Goal: Information Seeking & Learning: Learn about a topic

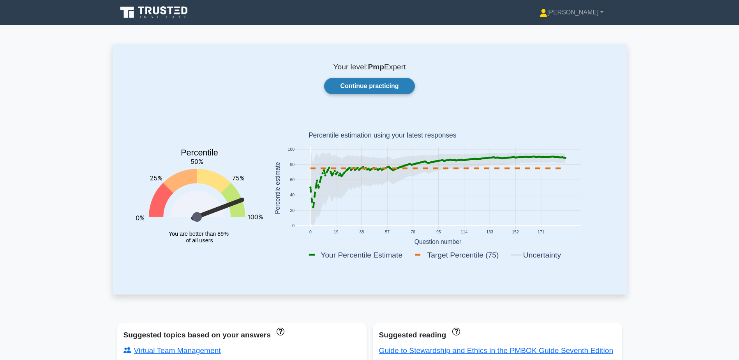
click at [367, 81] on link "Continue practicing" at bounding box center [369, 86] width 90 height 16
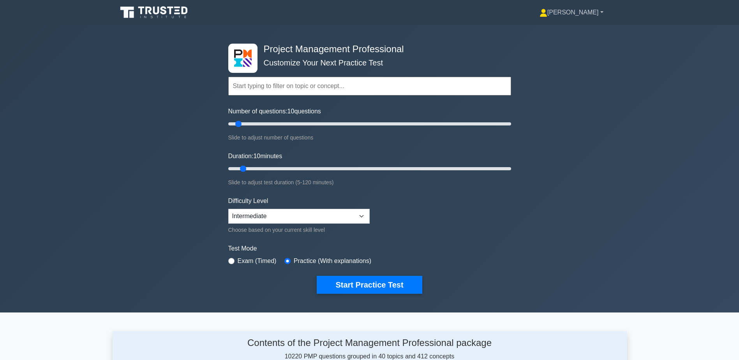
click at [593, 16] on link "[PERSON_NAME]" at bounding box center [571, 13] width 101 height 16
click at [566, 28] on link "Profile" at bounding box center [552, 31] width 62 height 12
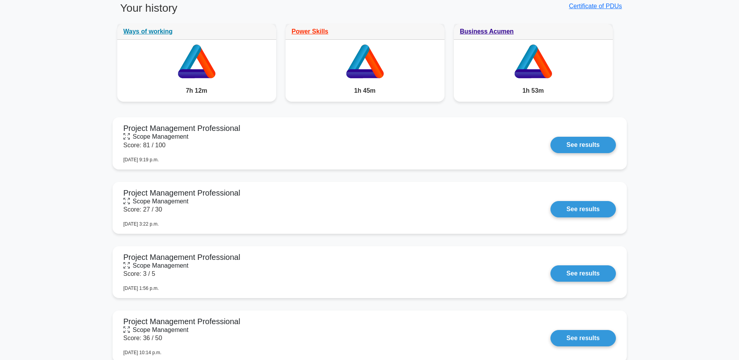
scroll to position [457, 0]
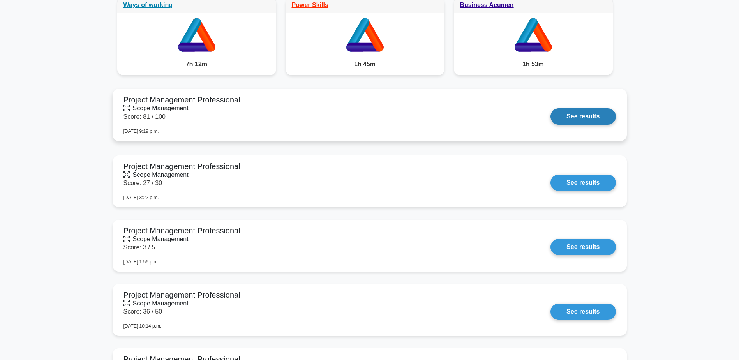
click at [580, 121] on link "See results" at bounding box center [582, 116] width 65 height 16
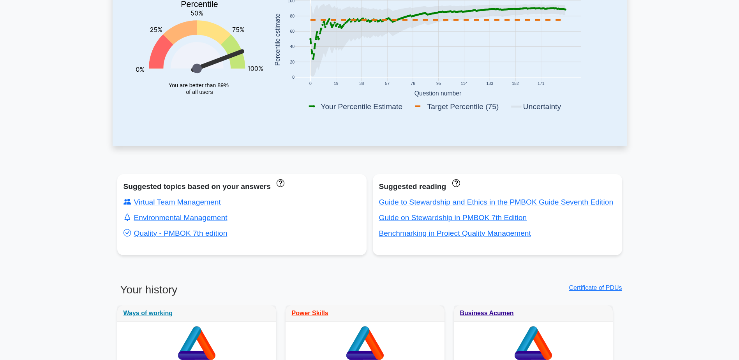
scroll to position [0, 0]
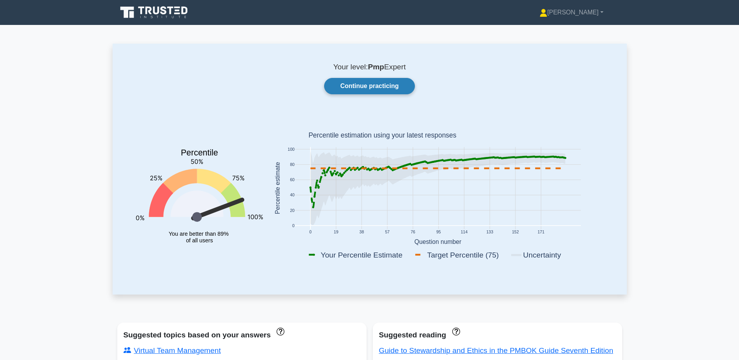
click at [393, 85] on link "Continue practicing" at bounding box center [369, 86] width 90 height 16
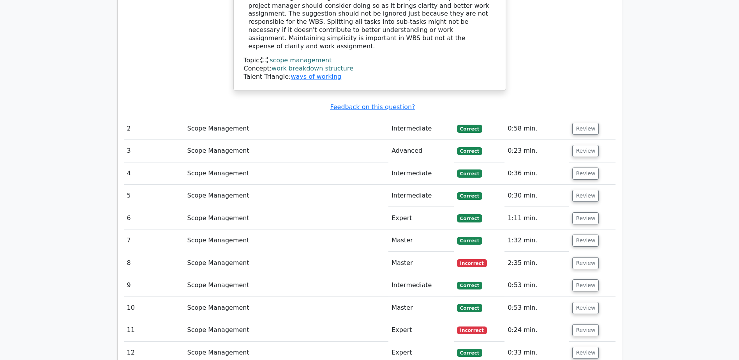
scroll to position [927, 0]
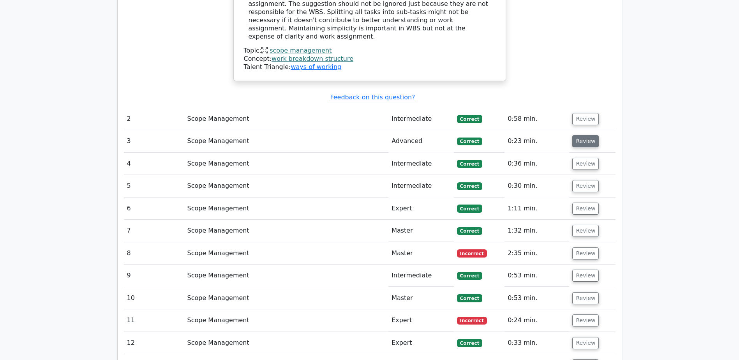
click at [586, 135] on button "Review" at bounding box center [585, 141] width 26 height 12
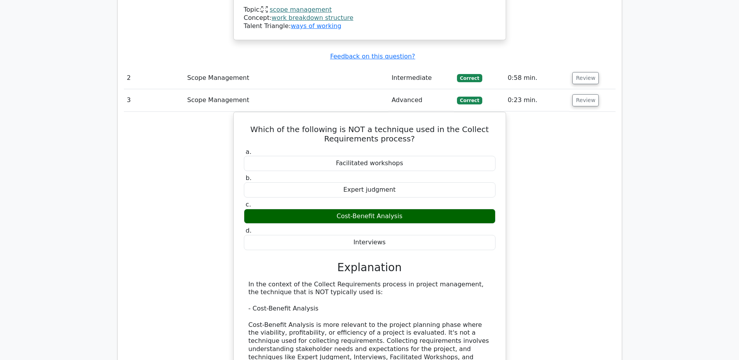
scroll to position [1005, 0]
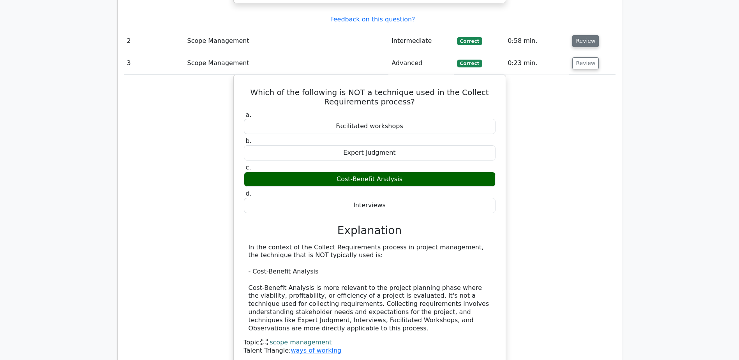
click at [582, 35] on button "Review" at bounding box center [585, 41] width 26 height 12
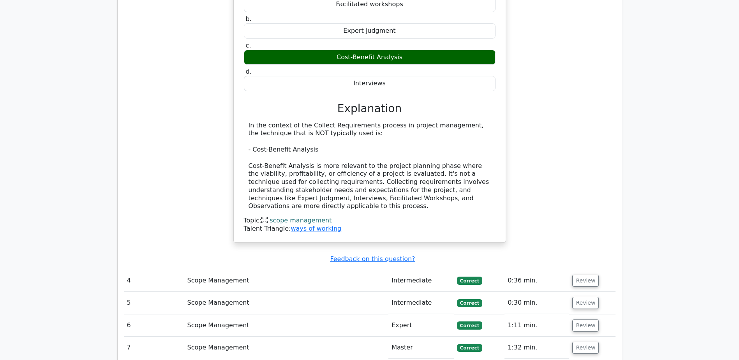
scroll to position [1511, 0]
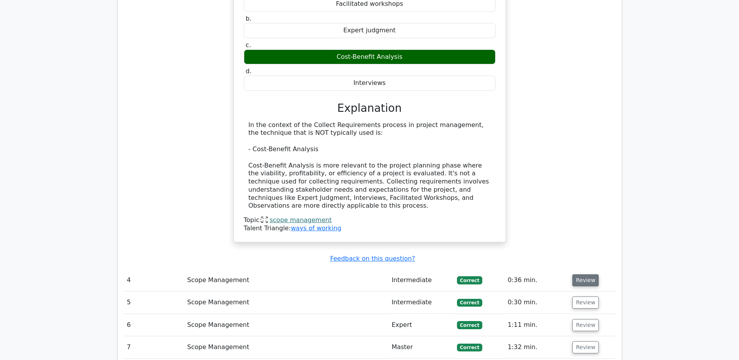
click at [586, 274] on button "Review" at bounding box center [585, 280] width 26 height 12
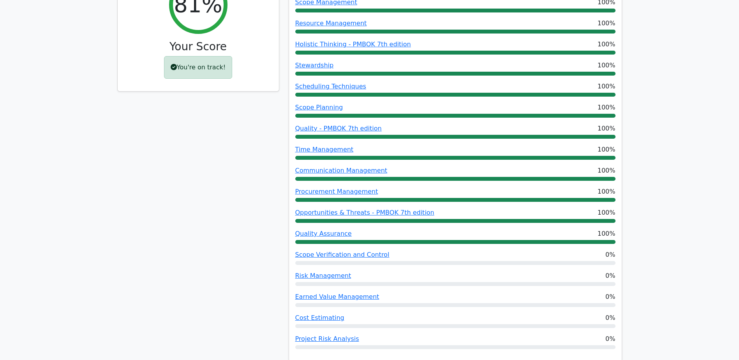
scroll to position [0, 0]
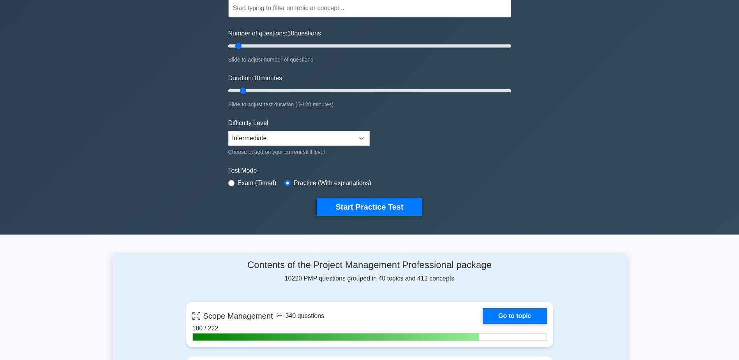
scroll to position [195, 0]
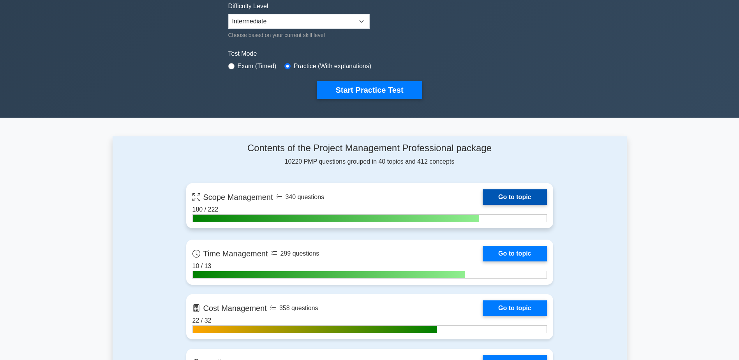
click at [512, 197] on link "Go to topic" at bounding box center [515, 197] width 64 height 16
click at [522, 198] on link "Go to topic" at bounding box center [515, 197] width 64 height 16
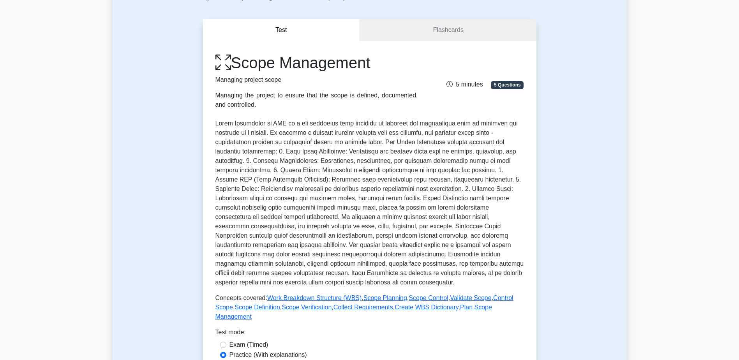
scroll to position [39, 0]
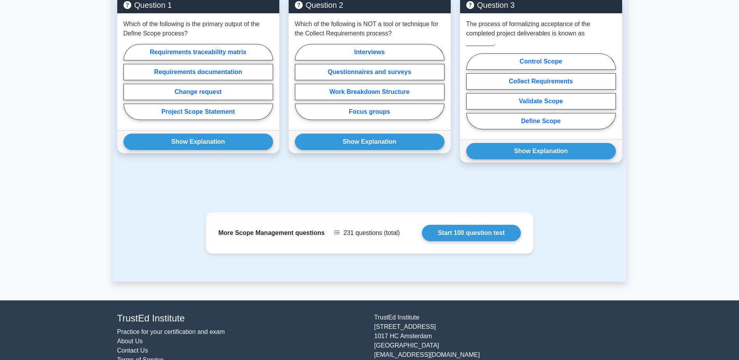
scroll to position [555, 0]
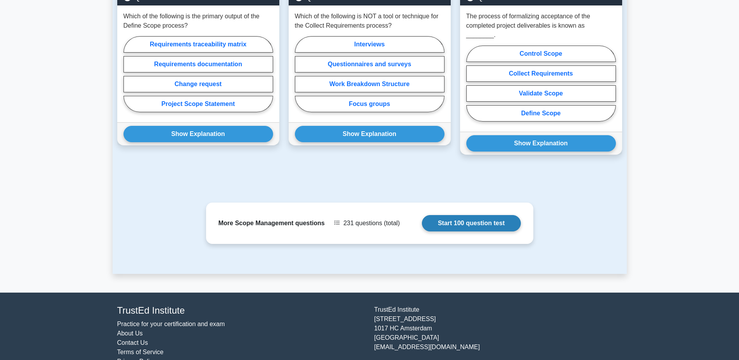
click at [422, 215] on link "Start 100 question test" at bounding box center [471, 223] width 99 height 16
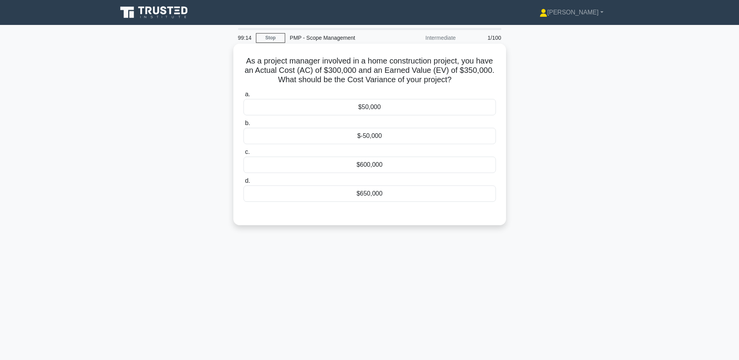
click at [381, 102] on div "$50,000" at bounding box center [369, 107] width 252 height 16
click at [243, 97] on input "a. $50,000" at bounding box center [243, 94] width 0 height 5
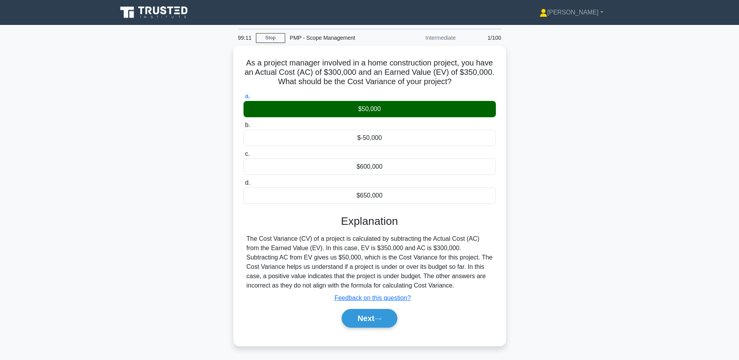
scroll to position [61, 0]
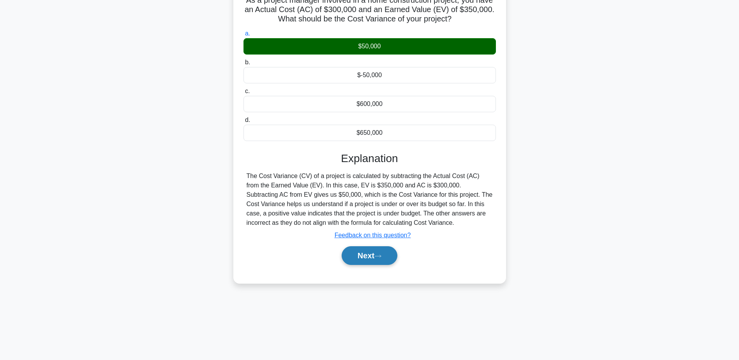
click at [369, 256] on button "Next" at bounding box center [370, 255] width 56 height 19
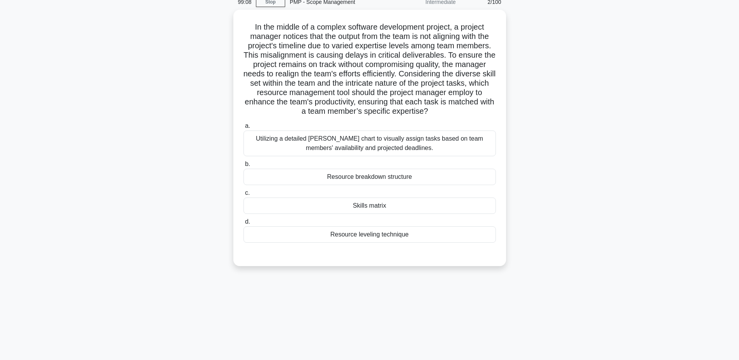
scroll to position [0, 0]
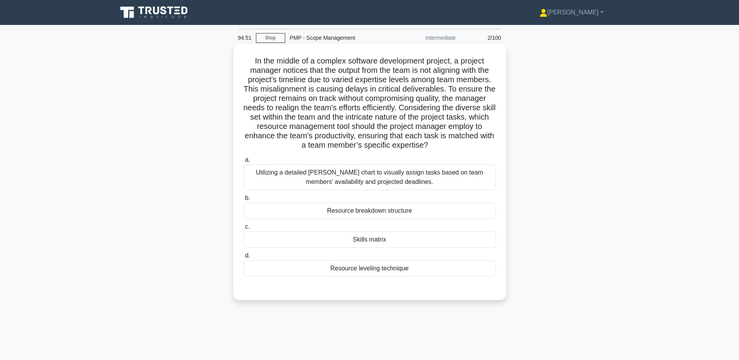
click at [363, 236] on div "Skills matrix" at bounding box center [369, 239] width 252 height 16
click at [243, 229] on input "c. Skills matrix" at bounding box center [243, 226] width 0 height 5
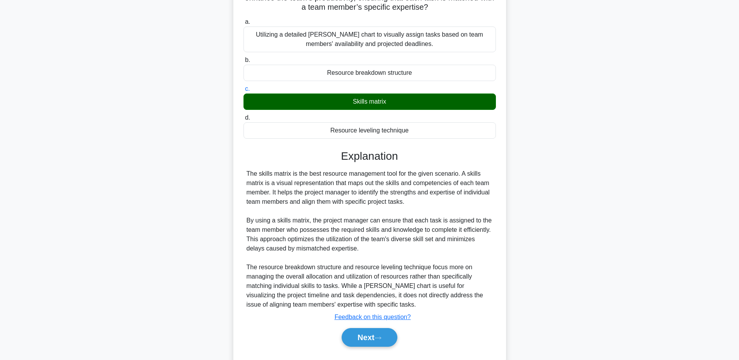
scroll to position [158, 0]
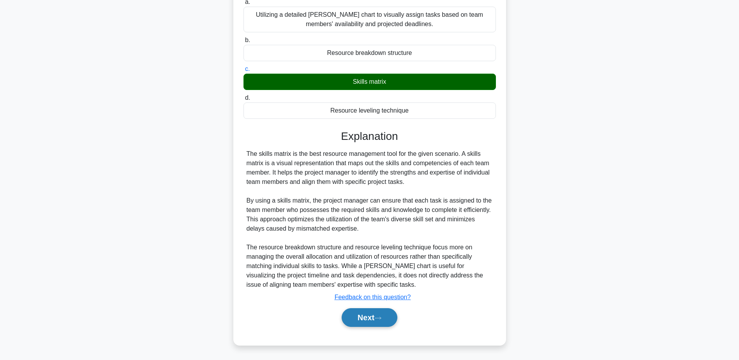
click at [370, 321] on button "Next" at bounding box center [370, 317] width 56 height 19
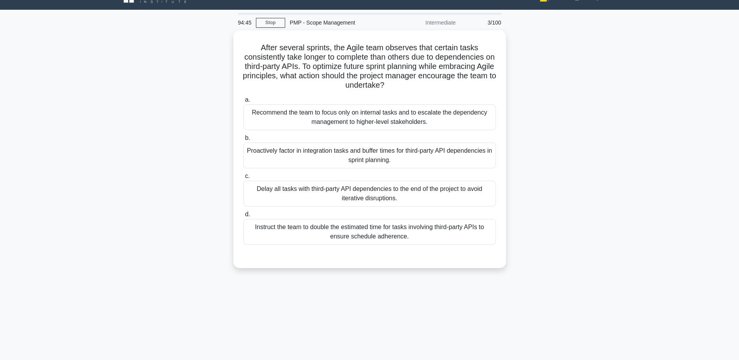
scroll to position [0, 0]
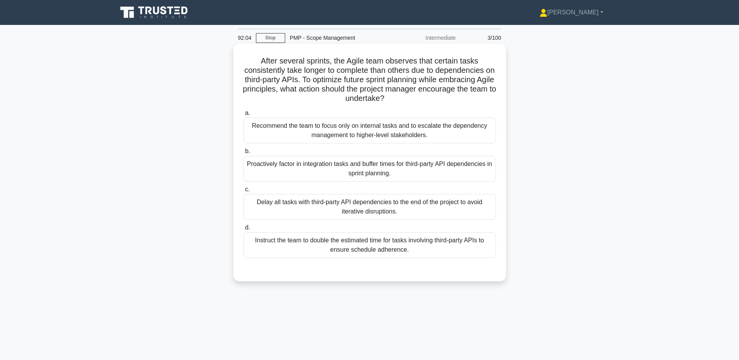
click at [280, 175] on div "Proactively factor in integration tasks and buffer times for third-party API de…" at bounding box center [369, 169] width 252 height 26
click at [243, 154] on input "b. Proactively factor in integration tasks and buffer times for third-party API…" at bounding box center [243, 151] width 0 height 5
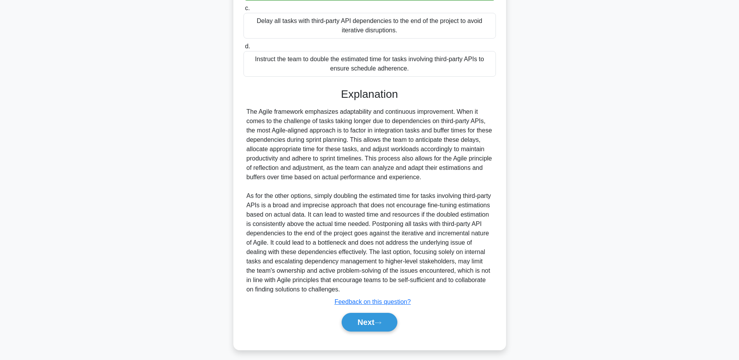
scroll to position [186, 0]
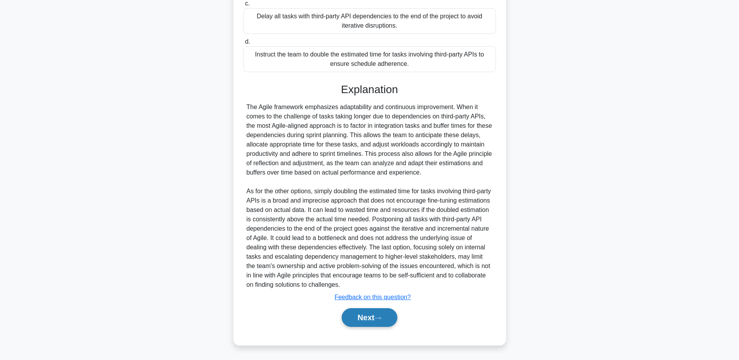
click at [367, 322] on button "Next" at bounding box center [370, 317] width 56 height 19
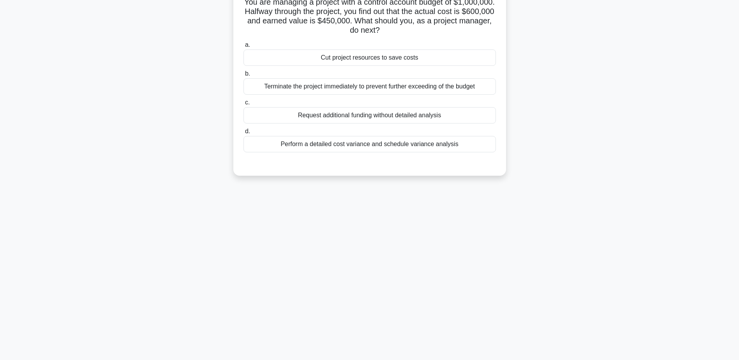
scroll to position [0, 0]
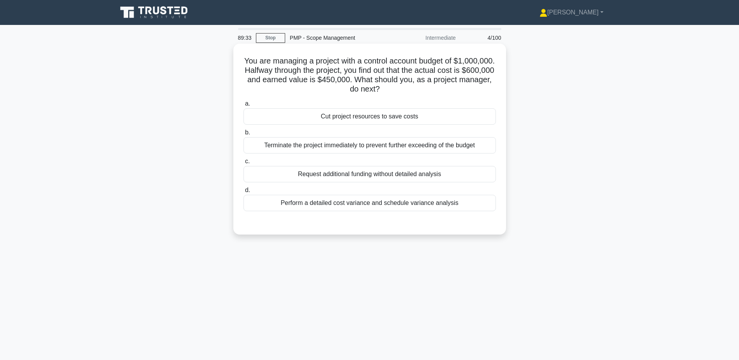
click at [359, 205] on div "Perform a detailed cost variance and schedule variance analysis" at bounding box center [369, 203] width 252 height 16
click at [243, 193] on input "d. Perform a detailed cost variance and schedule variance analysis" at bounding box center [243, 190] width 0 height 5
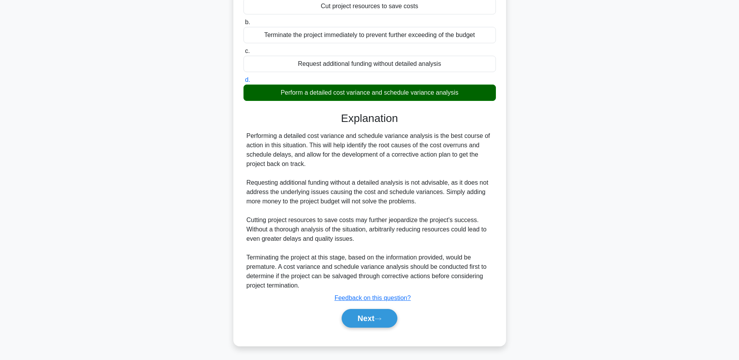
scroll to position [111, 0]
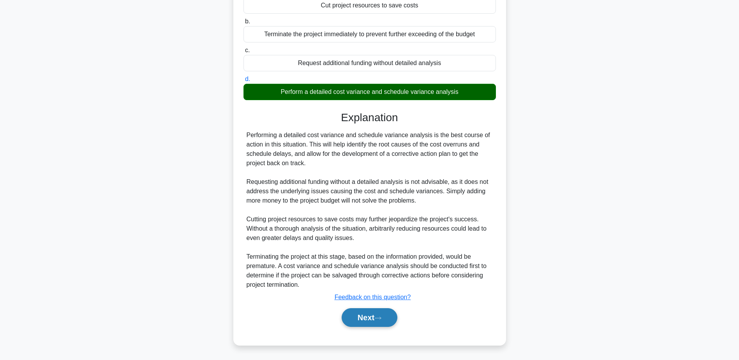
click at [386, 316] on button "Next" at bounding box center [370, 317] width 56 height 19
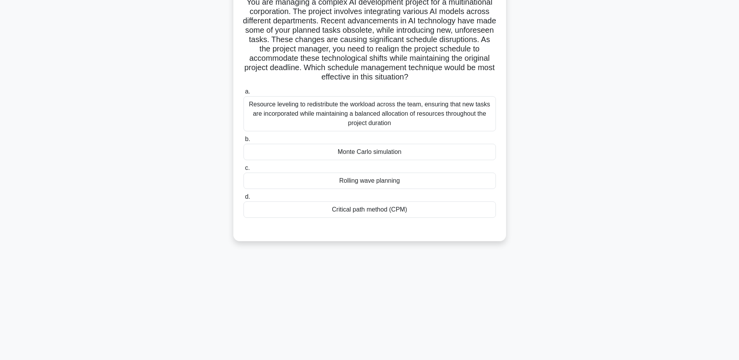
scroll to position [0, 0]
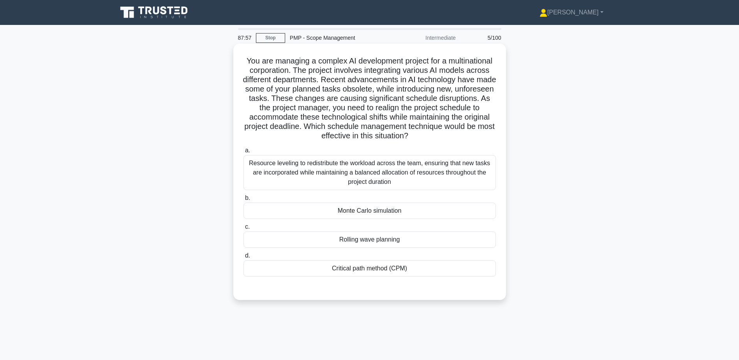
click at [326, 173] on div "Resource leveling to redistribute the workload across the team, ensuring that n…" at bounding box center [369, 172] width 252 height 35
click at [243, 153] on input "a. Resource leveling to redistribute the workload across the team, ensuring tha…" at bounding box center [243, 150] width 0 height 5
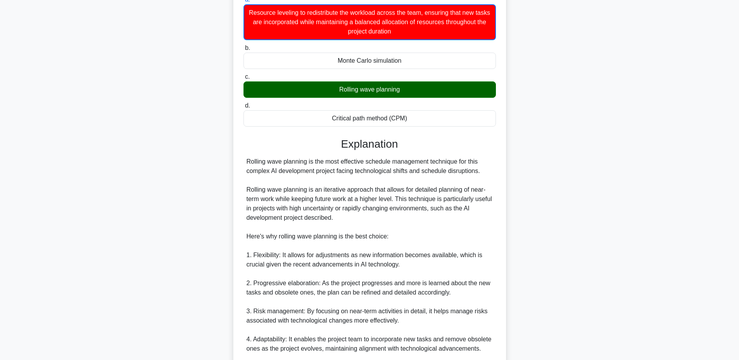
scroll to position [156, 0]
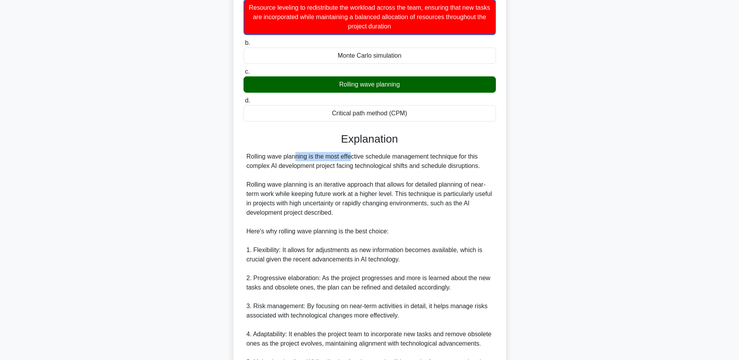
drag, startPoint x: 307, startPoint y: 158, endPoint x: 247, endPoint y: 157, distance: 59.6
click at [247, 157] on div "Rolling wave planning is the most effective schedule management technique for t…" at bounding box center [370, 325] width 246 height 346
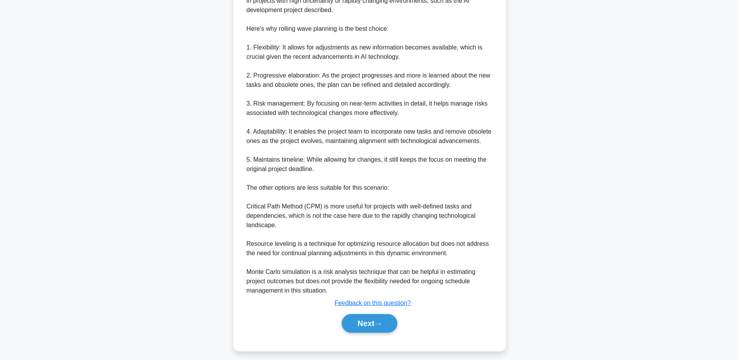
scroll to position [365, 0]
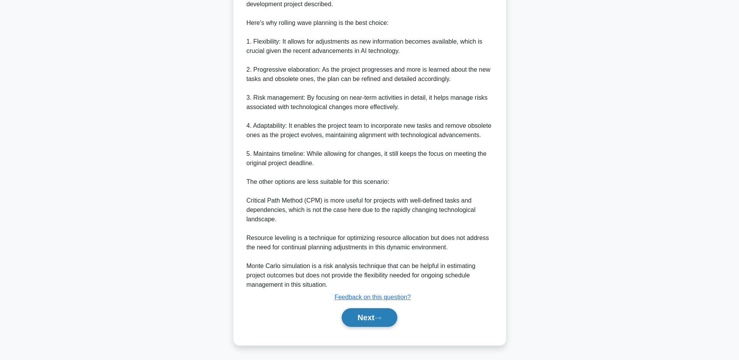
click at [379, 321] on button "Next" at bounding box center [370, 317] width 56 height 19
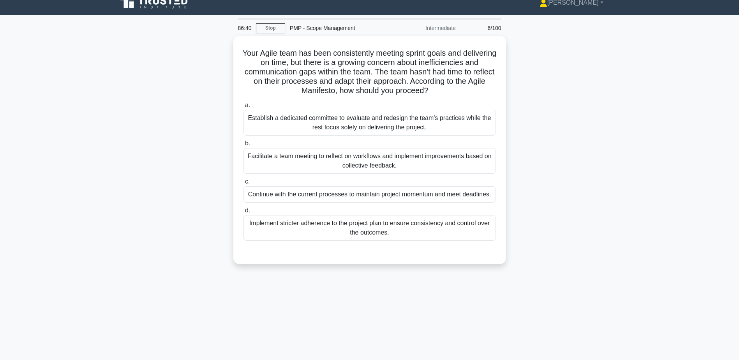
scroll to position [0, 0]
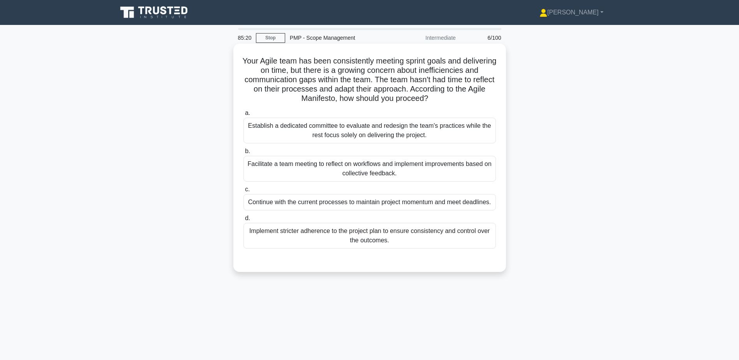
click at [335, 174] on div "Facilitate a team meeting to reflect on workflows and implement improvements ba…" at bounding box center [369, 169] width 252 height 26
click at [243, 154] on input "b. Facilitate a team meeting to reflect on workflows and implement improvements…" at bounding box center [243, 151] width 0 height 5
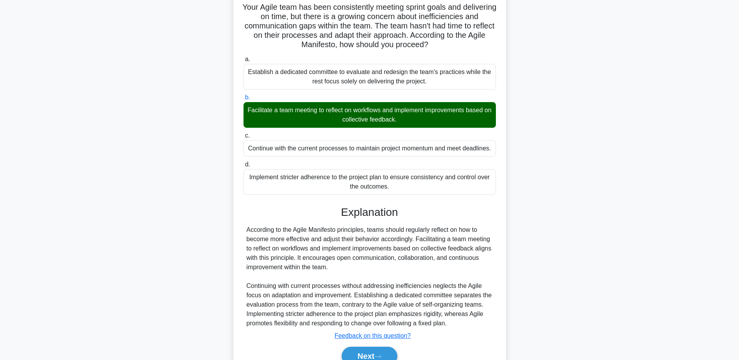
scroll to position [93, 0]
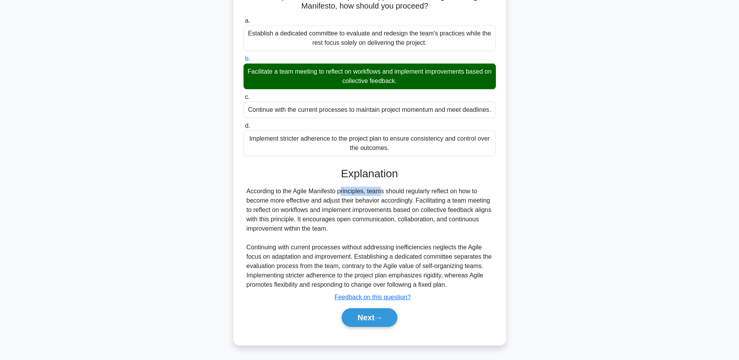
drag, startPoint x: 294, startPoint y: 191, endPoint x: 338, endPoint y: 193, distance: 43.7
click at [338, 193] on div "According to the Agile Manifesto principles, teams should regularly reflect on …" at bounding box center [370, 238] width 246 height 103
drag, startPoint x: 309, startPoint y: 193, endPoint x: 302, endPoint y: 176, distance: 19.0
click at [302, 176] on h3 "Explanation" at bounding box center [369, 173] width 243 height 13
drag, startPoint x: 295, startPoint y: 192, endPoint x: 338, endPoint y: 192, distance: 43.2
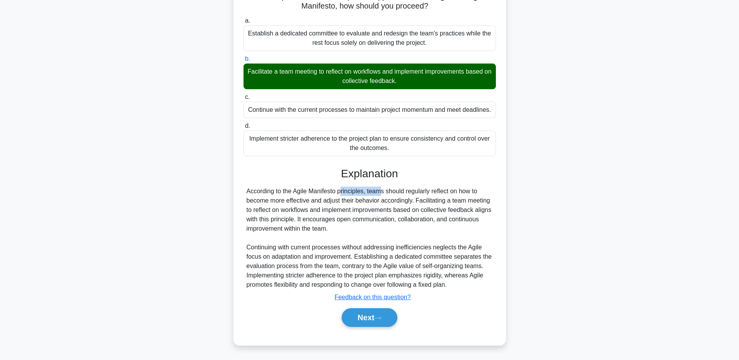
click at [338, 192] on div "According to the Agile Manifesto principles, teams should regularly reflect on …" at bounding box center [370, 238] width 246 height 103
copy div "Agile Manifesto"
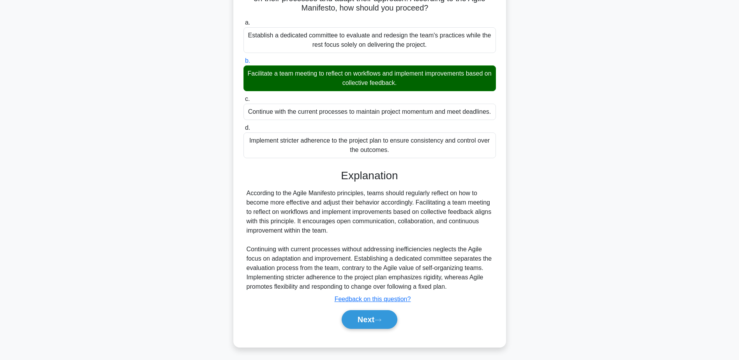
click at [127, 102] on div "Your Agile team has been consistently meeting sprint goals and delivering on ti…" at bounding box center [370, 154] width 514 height 403
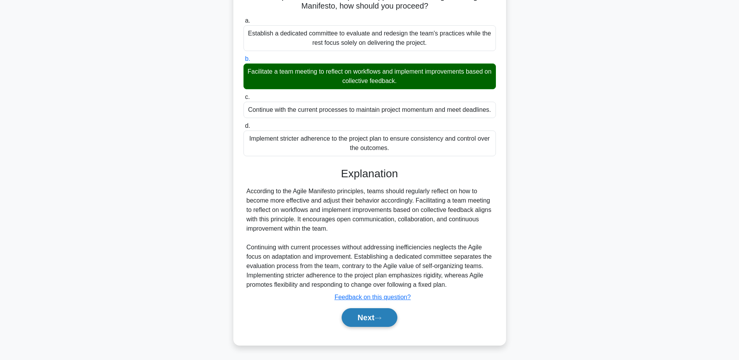
click at [378, 319] on icon at bounding box center [377, 318] width 7 height 4
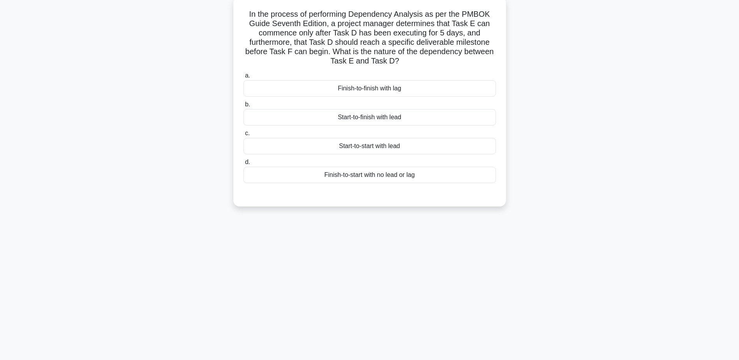
scroll to position [22, 0]
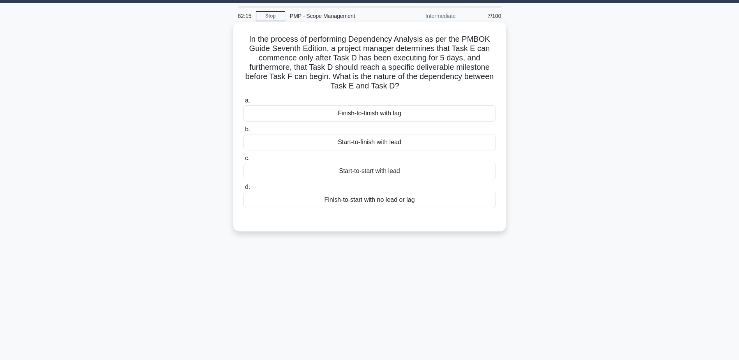
click at [363, 114] on div "Finish-to-finish with lag" at bounding box center [369, 113] width 252 height 16
click at [243, 103] on input "a. Finish-to-finish with lag" at bounding box center [243, 100] width 0 height 5
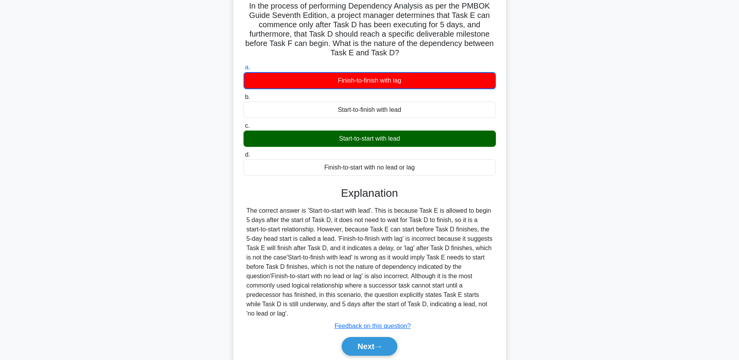
scroll to position [75, 0]
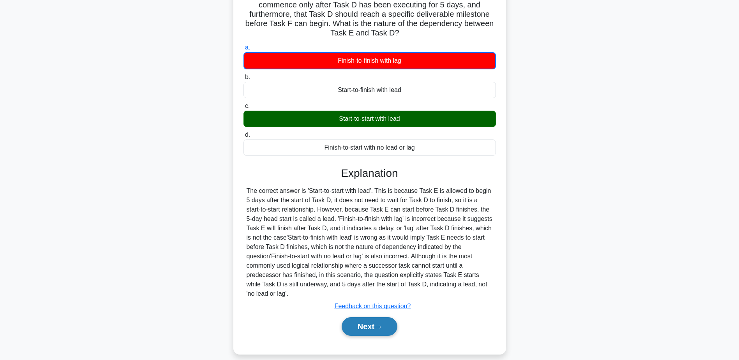
click at [376, 317] on button "Next" at bounding box center [370, 326] width 56 height 19
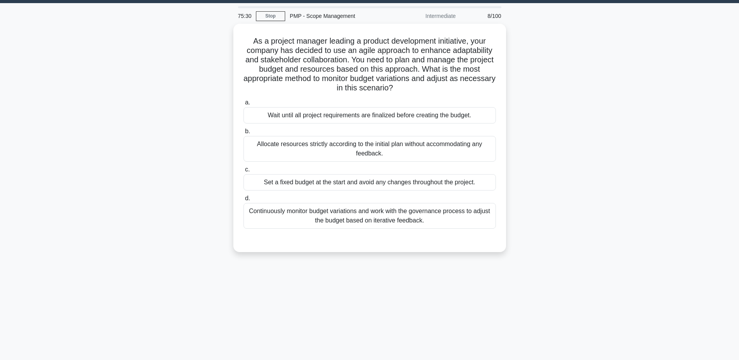
scroll to position [0, 0]
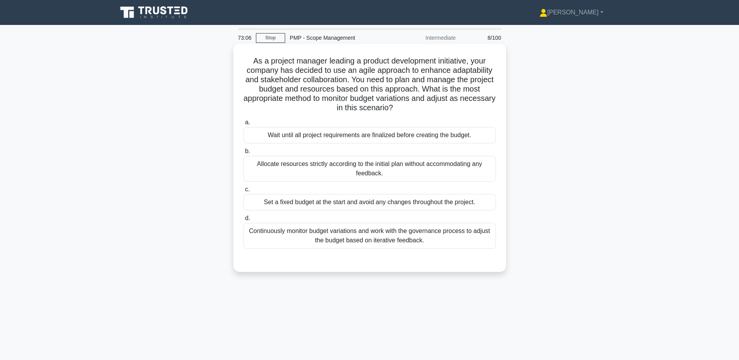
click at [309, 238] on div "Continuously monitor budget variations and work with the governance process to …" at bounding box center [369, 236] width 252 height 26
click at [243, 221] on input "d. Continuously monitor budget variations and work with the governance process …" at bounding box center [243, 218] width 0 height 5
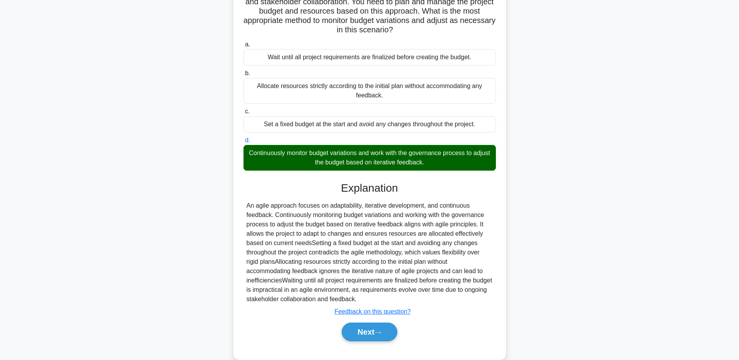
scroll to position [93, 0]
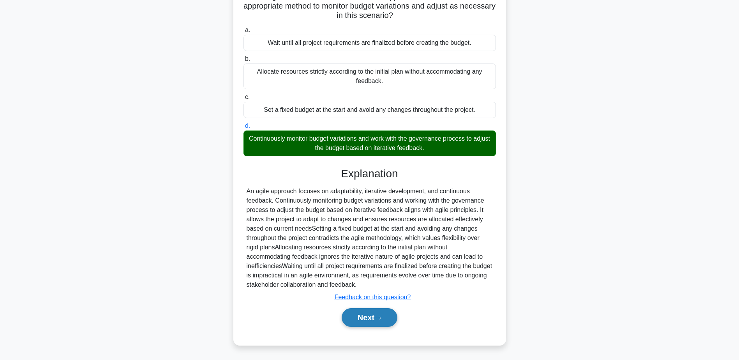
click at [376, 316] on button "Next" at bounding box center [370, 317] width 56 height 19
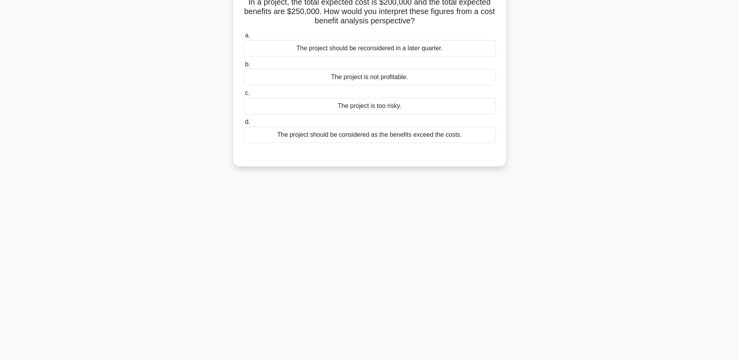
scroll to position [22, 0]
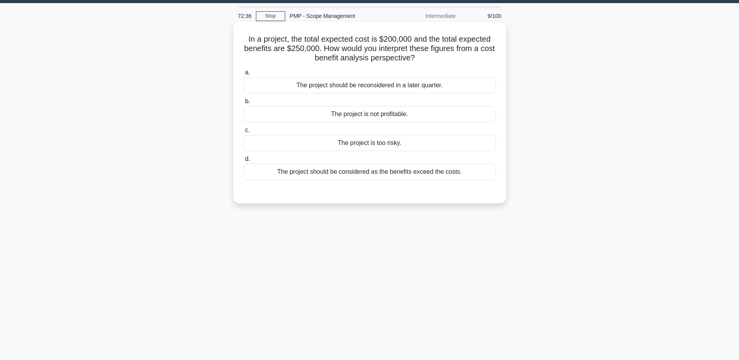
click at [319, 171] on div "The project should be considered as the benefits exceed the costs." at bounding box center [369, 172] width 252 height 16
click at [243, 162] on input "d. The project should be considered as the benefits exceed the costs." at bounding box center [243, 159] width 0 height 5
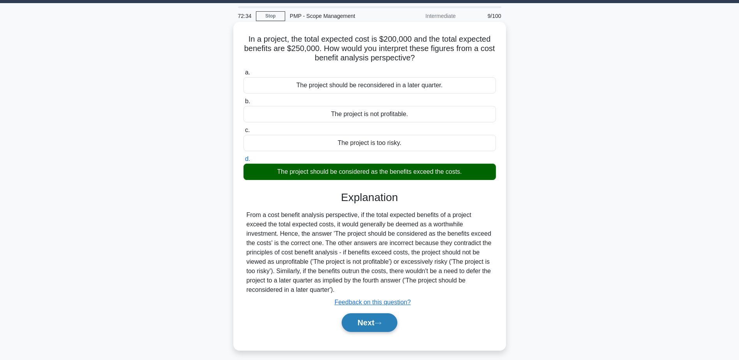
click at [362, 324] on button "Next" at bounding box center [370, 322] width 56 height 19
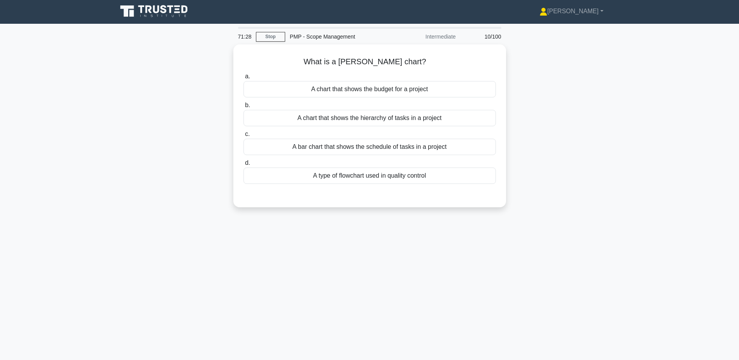
scroll to position [0, 0]
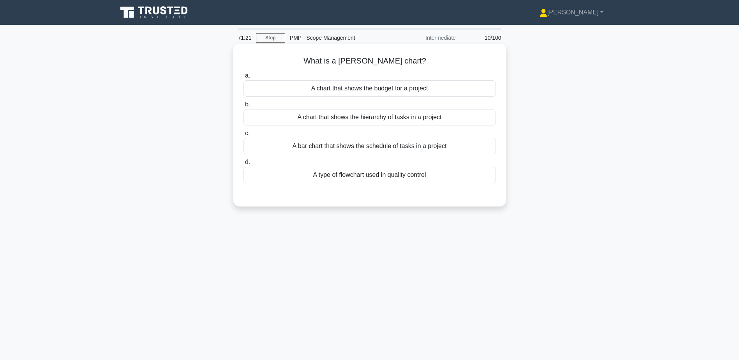
click at [338, 150] on div "A bar chart that shows the schedule of tasks in a project" at bounding box center [369, 146] width 252 height 16
click at [243, 136] on input "c. A bar chart that shows the schedule of tasks in a project" at bounding box center [243, 133] width 0 height 5
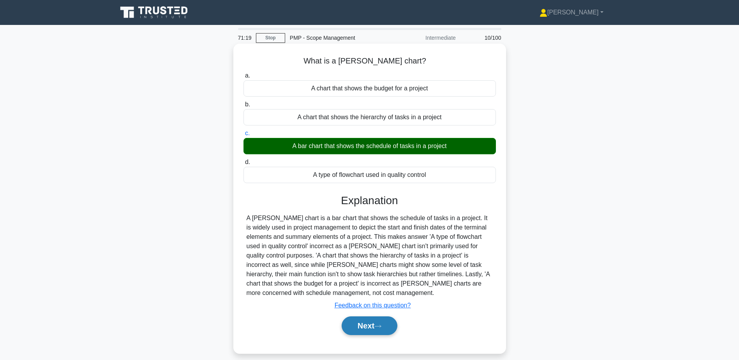
click at [361, 330] on button "Next" at bounding box center [370, 325] width 56 height 19
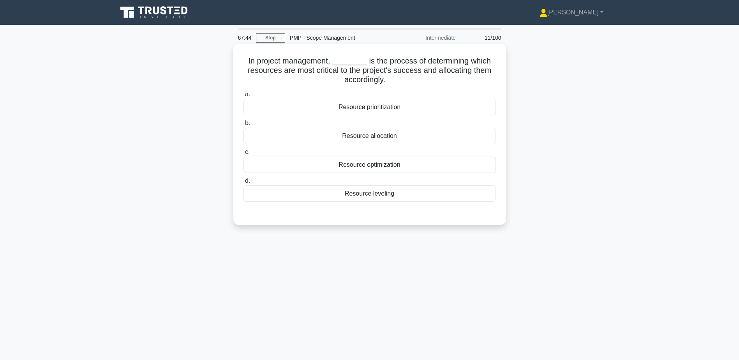
click at [337, 110] on div "Resource prioritization" at bounding box center [369, 107] width 252 height 16
click at [243, 97] on input "a. Resource prioritization" at bounding box center [243, 94] width 0 height 5
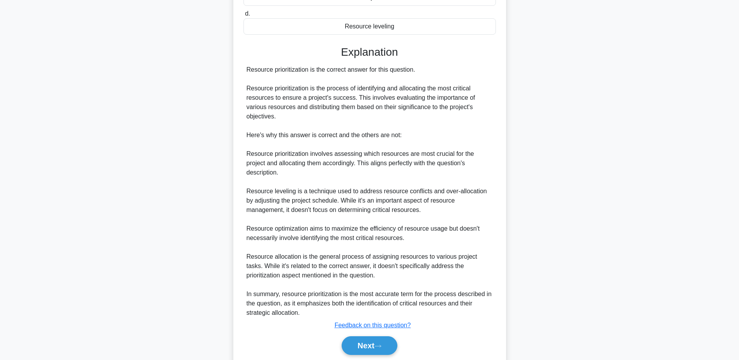
scroll to position [177, 0]
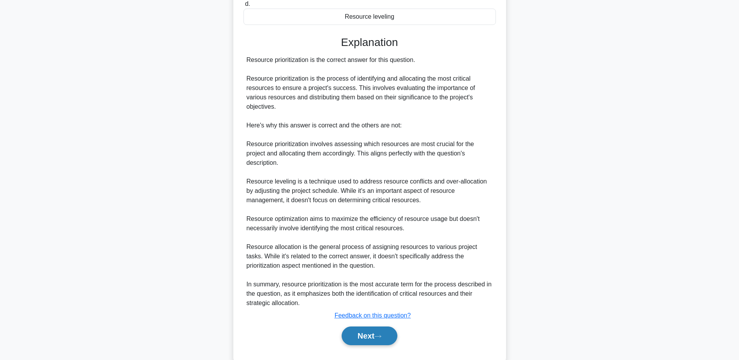
click at [377, 334] on icon at bounding box center [377, 336] width 7 height 4
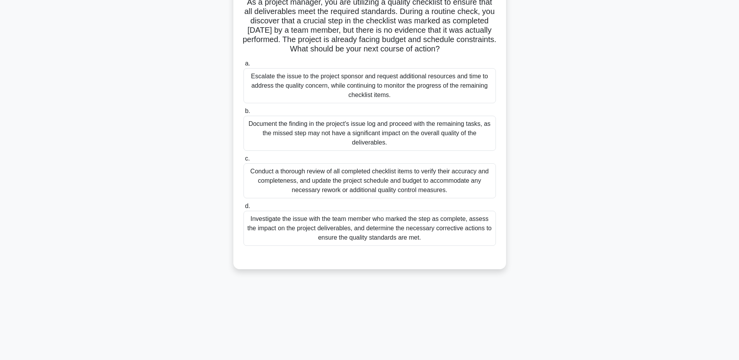
scroll to position [22, 0]
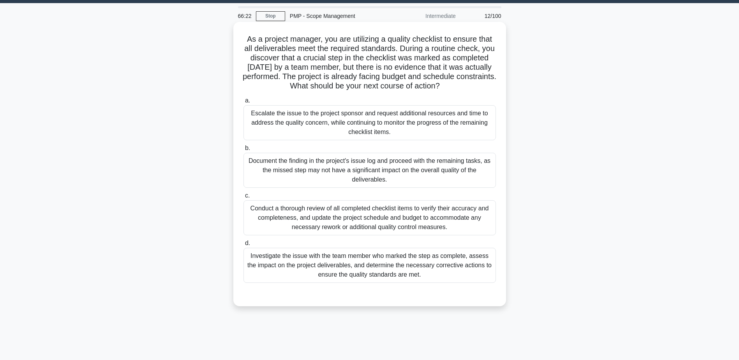
click at [334, 263] on div "Investigate the issue with the team member who marked the step as complete, ass…" at bounding box center [369, 265] width 252 height 35
click at [243, 246] on input "d. Investigate the issue with the team member who marked the step as complete, …" at bounding box center [243, 243] width 0 height 5
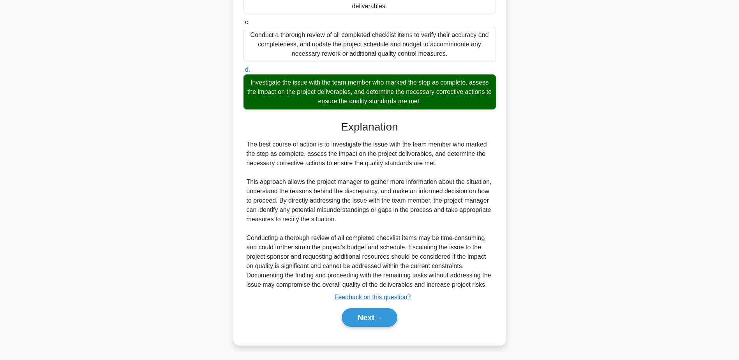
scroll to position [205, 0]
click at [375, 314] on button "Next" at bounding box center [370, 317] width 56 height 19
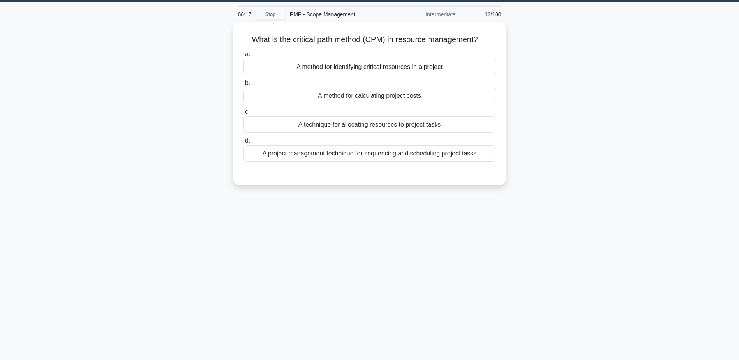
scroll to position [0, 0]
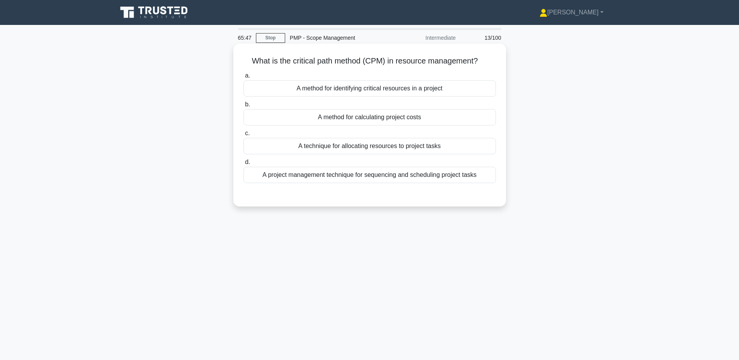
click at [328, 97] on div "A method for identifying critical resources in a project" at bounding box center [369, 88] width 252 height 16
click at [243, 78] on input "a. A method for identifying critical resources in a project" at bounding box center [243, 75] width 0 height 5
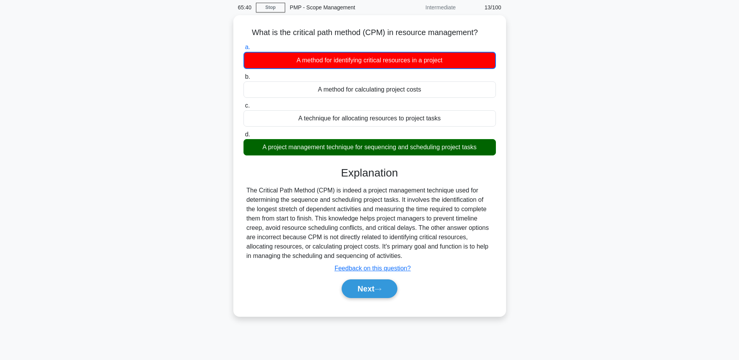
scroll to position [61, 0]
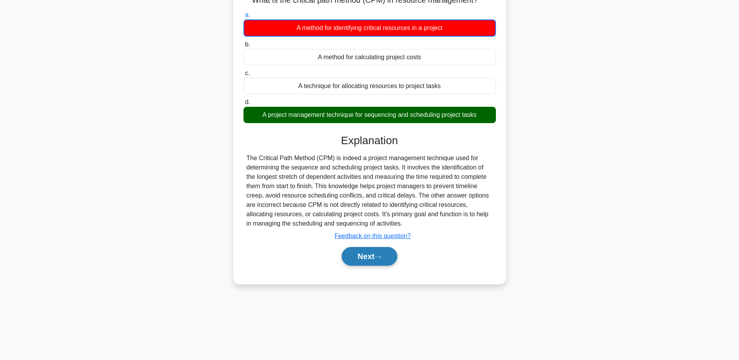
click at [381, 258] on icon at bounding box center [378, 257] width 6 height 2
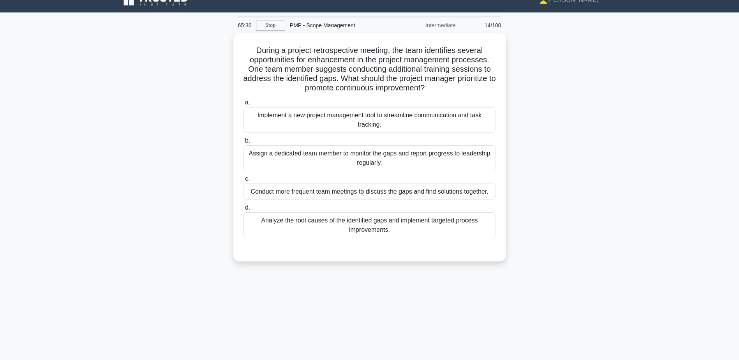
scroll to position [0, 0]
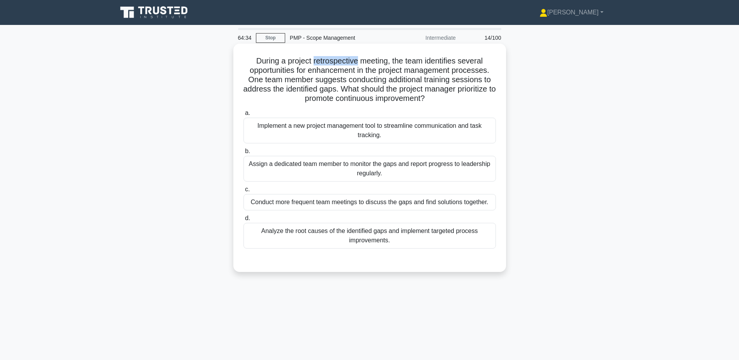
drag, startPoint x: 313, startPoint y: 62, endPoint x: 357, endPoint y: 64, distance: 43.7
click at [357, 64] on h5 "During a project retrospective meeting, the team identifies several opportuniti…" at bounding box center [370, 80] width 254 height 48
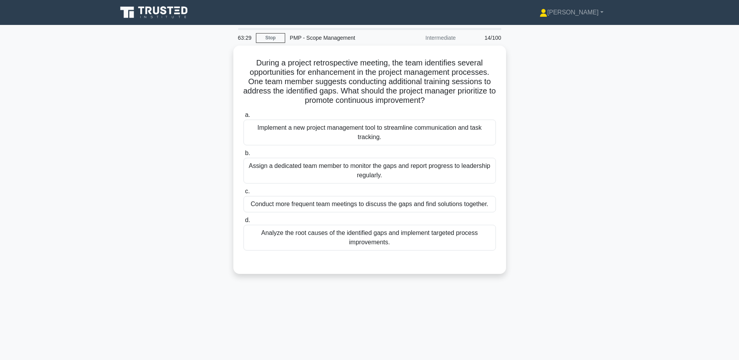
click at [157, 152] on div "During a project retrospective meeting, the team identifies several opportuniti…" at bounding box center [370, 165] width 514 height 238
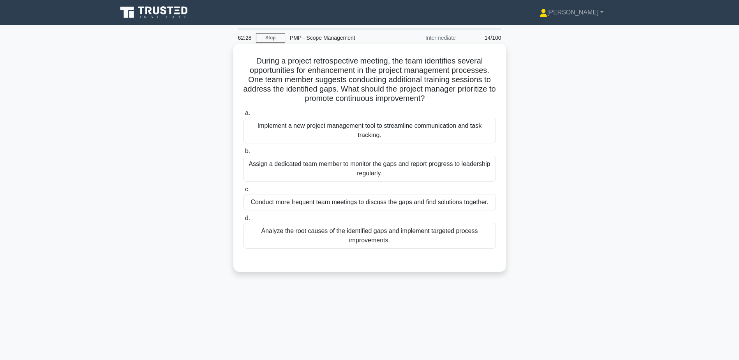
click at [303, 241] on div "Analyze the root causes of the identified gaps and implement targeted process i…" at bounding box center [369, 236] width 252 height 26
click at [243, 221] on input "d. Analyze the root causes of the identified gaps and implement targeted proces…" at bounding box center [243, 218] width 0 height 5
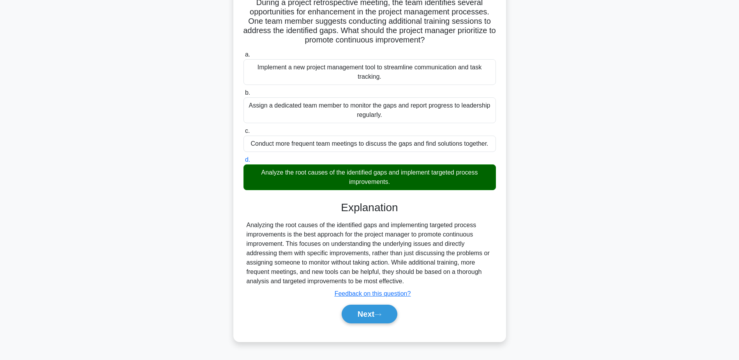
scroll to position [61, 0]
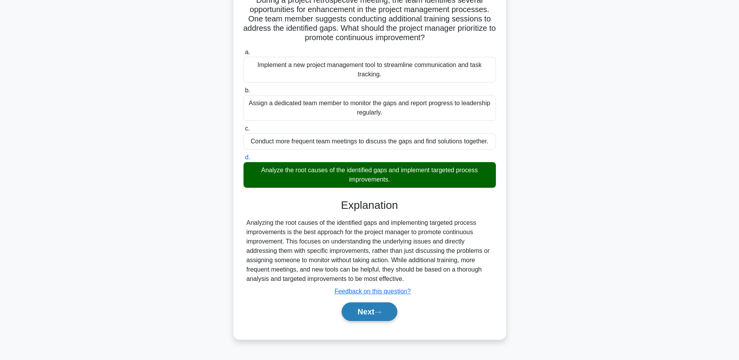
click at [366, 318] on button "Next" at bounding box center [370, 311] width 56 height 19
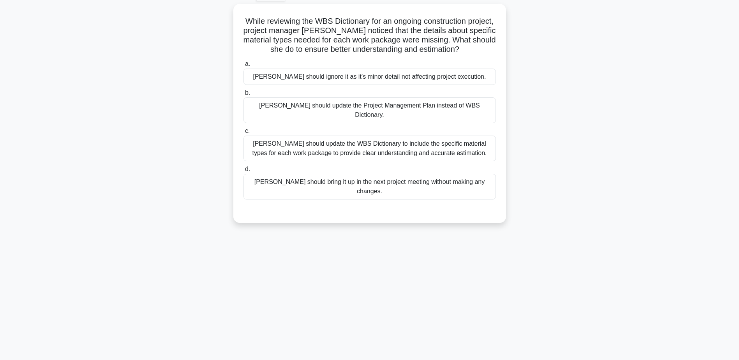
scroll to position [22, 0]
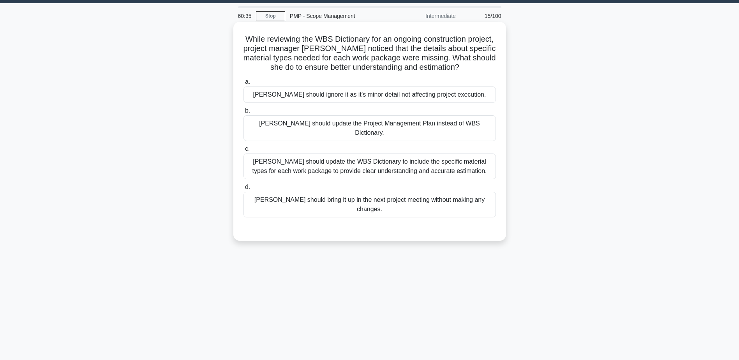
click at [343, 162] on div "Melissa should update the WBS Dictionary to include the specific material types…" at bounding box center [369, 166] width 252 height 26
click at [243, 152] on input "c. Melissa should update the WBS Dictionary to include the specific material ty…" at bounding box center [243, 148] width 0 height 5
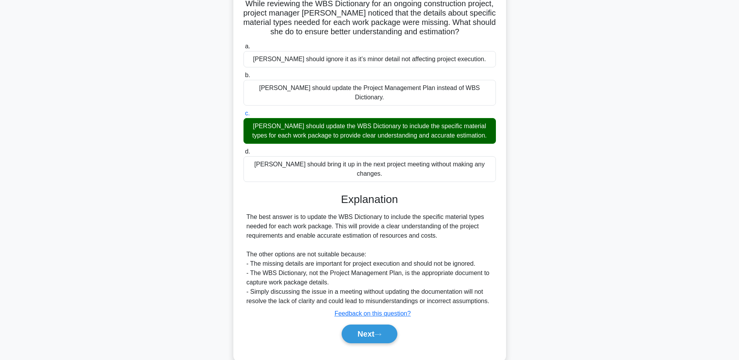
scroll to position [61, 0]
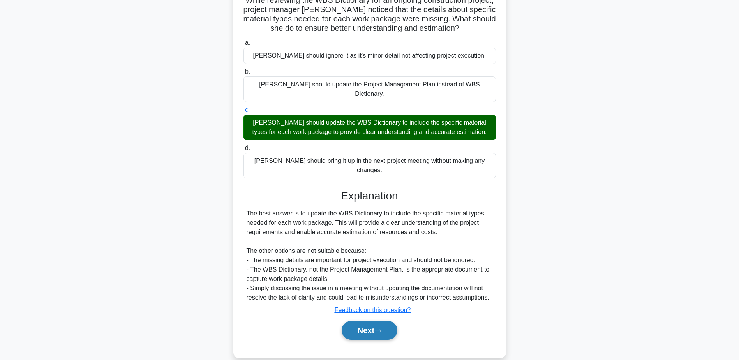
click at [374, 321] on button "Next" at bounding box center [370, 330] width 56 height 19
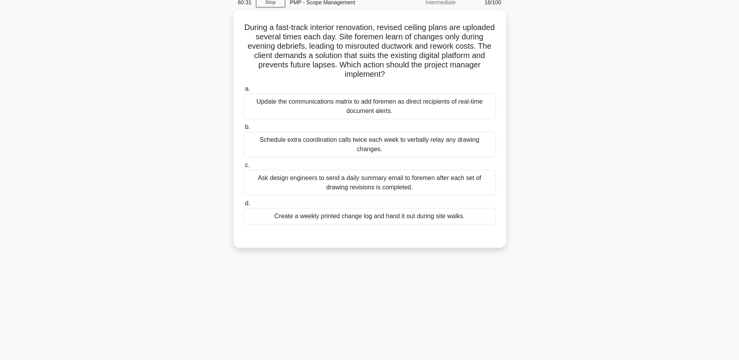
scroll to position [22, 0]
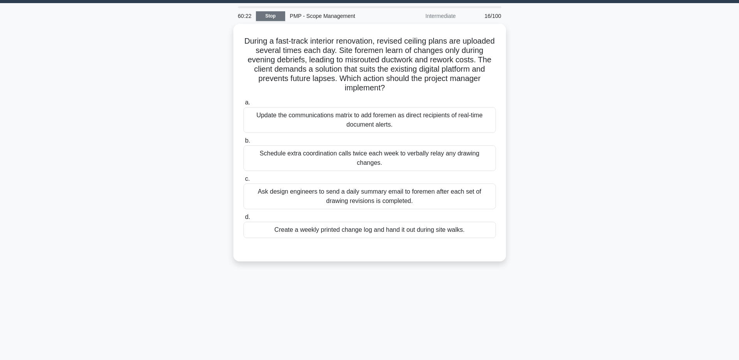
click at [270, 15] on link "Stop" at bounding box center [270, 16] width 29 height 10
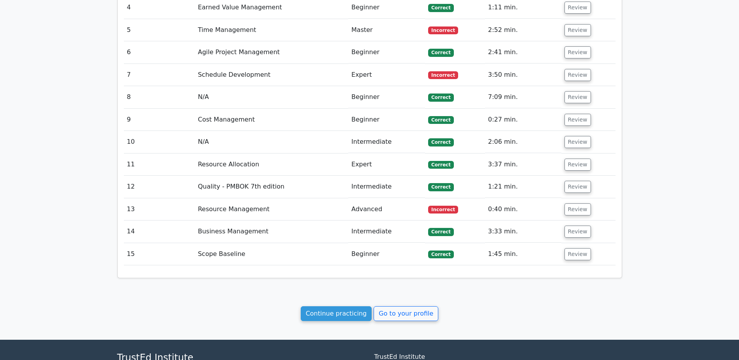
scroll to position [935, 0]
